Goal: Task Accomplishment & Management: Use online tool/utility

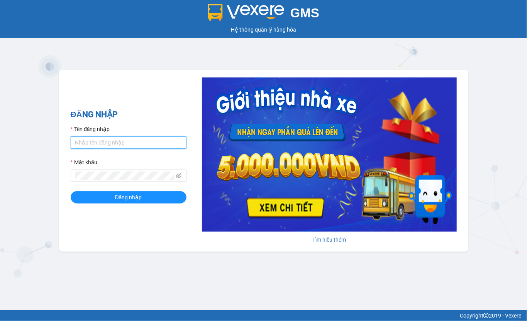
click at [121, 140] on input "Tên đăng nhập" at bounding box center [129, 143] width 116 height 12
type input "thu.lienhung"
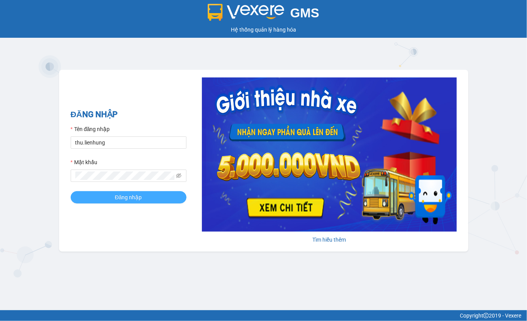
click at [118, 194] on span "Đăng nhập" at bounding box center [128, 197] width 27 height 8
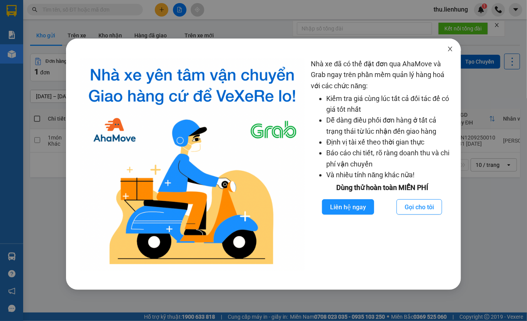
click at [448, 50] on icon "close" at bounding box center [450, 49] width 6 height 6
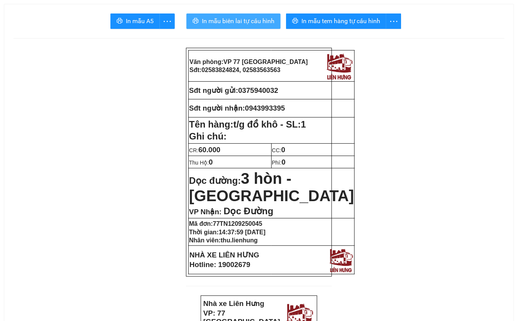
click at [240, 24] on span "In mẫu biên lai tự cấu hình" at bounding box center [238, 21] width 73 height 10
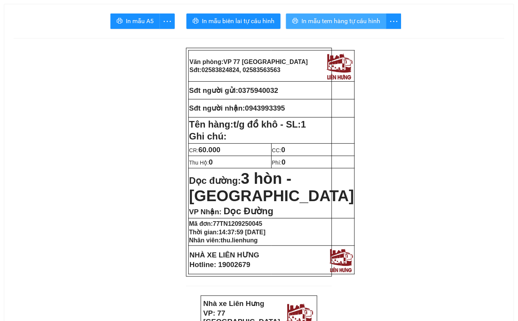
click at [344, 21] on span "In mẫu tem hàng tự cấu hình" at bounding box center [340, 21] width 79 height 10
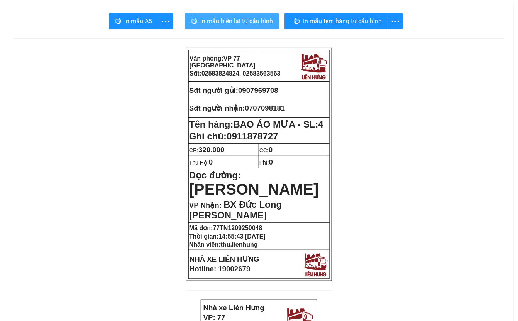
click at [234, 23] on span "In mẫu biên lai tự cấu hình" at bounding box center [236, 21] width 73 height 10
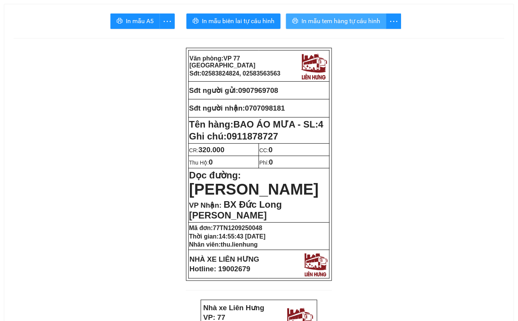
click at [358, 23] on span "In mẫu tem hàng tự cấu hình" at bounding box center [340, 21] width 79 height 10
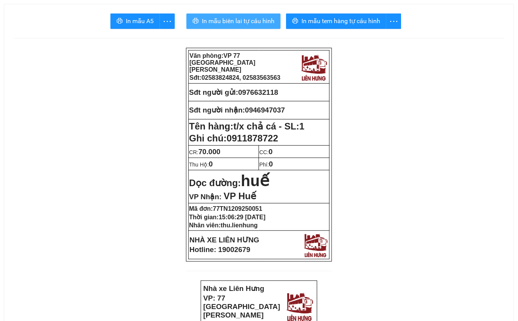
click at [238, 23] on span "In mẫu biên lai tự cấu hình" at bounding box center [238, 21] width 73 height 10
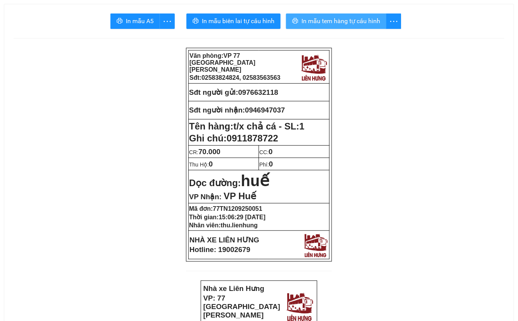
click at [344, 22] on span "In mẫu tem hàng tự cấu hình" at bounding box center [340, 21] width 79 height 10
